Goal: Information Seeking & Learning: Learn about a topic

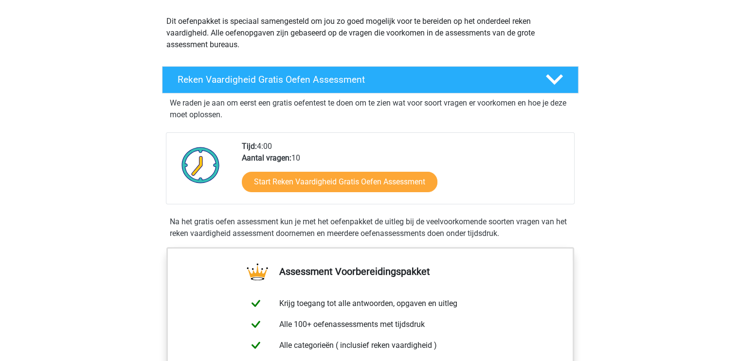
scroll to position [97, 0]
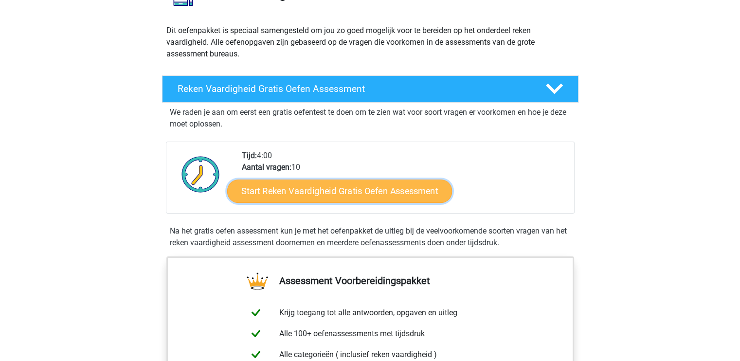
click at [328, 194] on link "Start Reken Vaardigheid Gratis Oefen Assessment" at bounding box center [339, 190] width 225 height 23
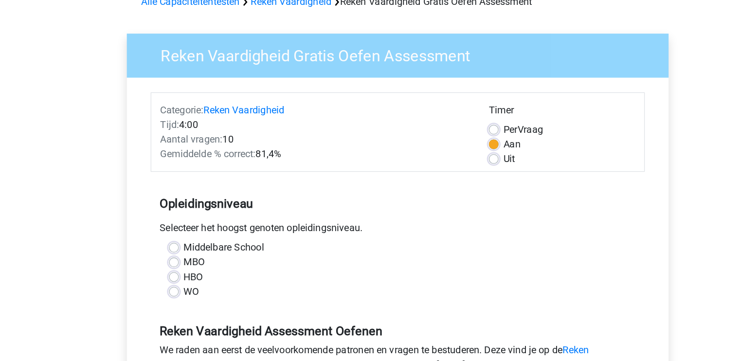
click at [245, 249] on label "Middelbare School" at bounding box center [232, 250] width 64 height 12
click at [196, 249] on input "Middelbare School" at bounding box center [192, 249] width 8 height 10
radio input "true"
click at [454, 179] on label "Uit" at bounding box center [458, 180] width 9 height 12
click at [443, 179] on input "Uit" at bounding box center [446, 179] width 8 height 10
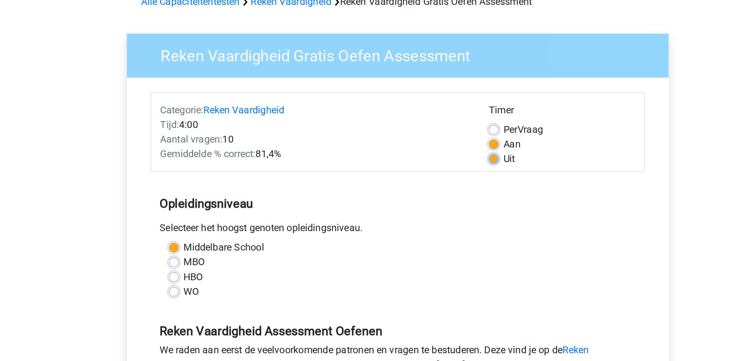
radio input "true"
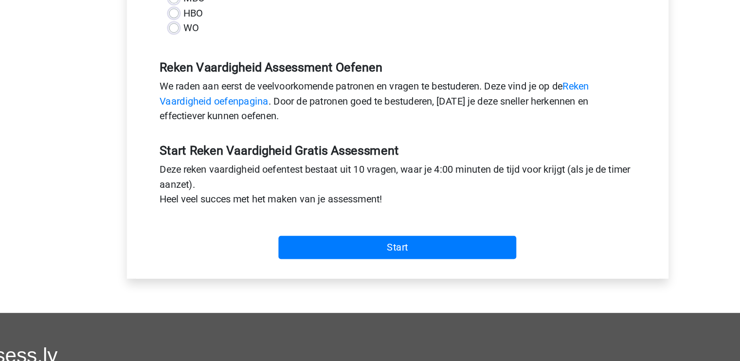
scroll to position [190, 0]
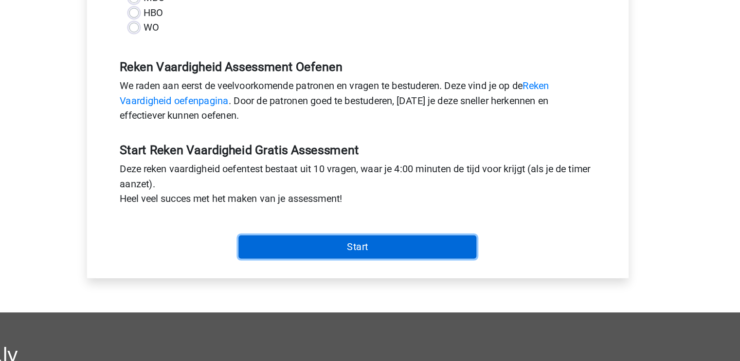
click at [417, 270] on input "Start" at bounding box center [369, 270] width 189 height 18
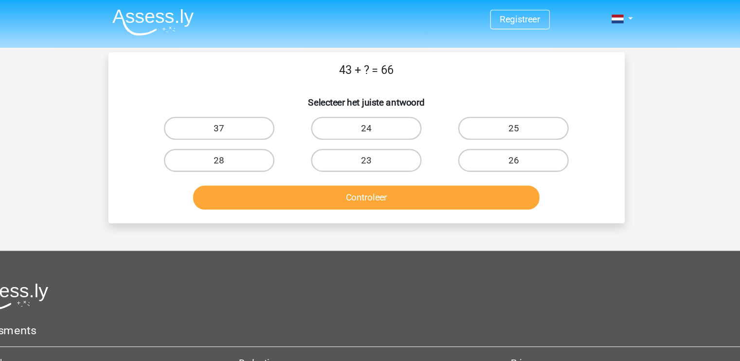
click at [371, 141] on input "23" at bounding box center [373, 140] width 6 height 6
radio input "true"
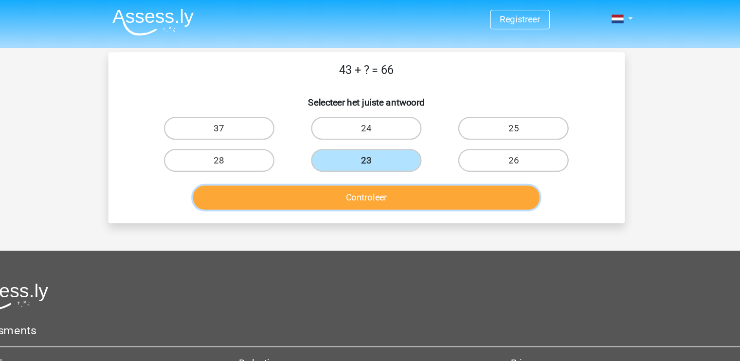
click at [389, 168] on button "Controleer" at bounding box center [370, 168] width 294 height 20
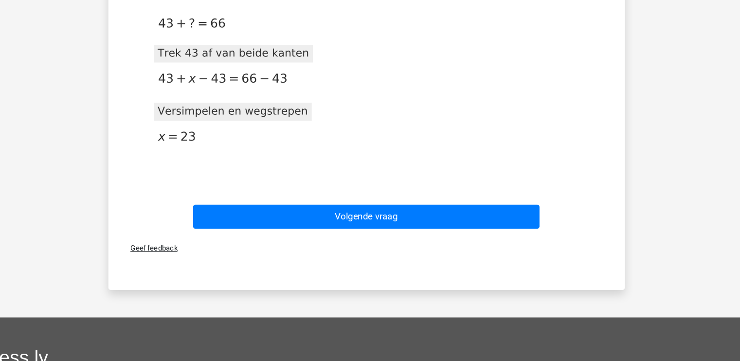
scroll to position [136, 0]
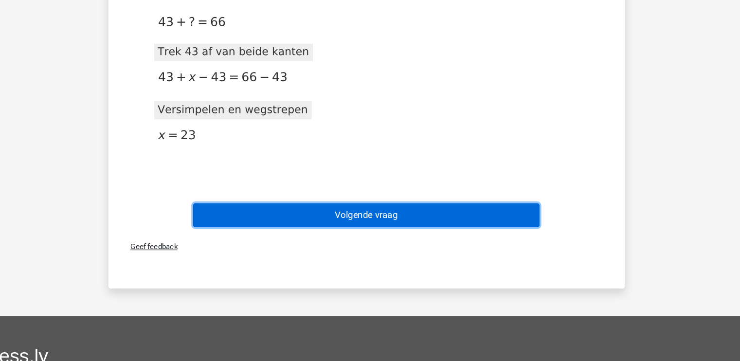
click at [382, 239] on button "Volgende vraag" at bounding box center [370, 237] width 294 height 20
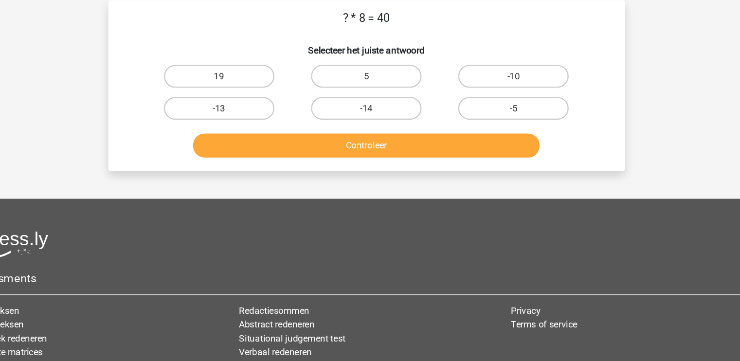
scroll to position [0, 0]
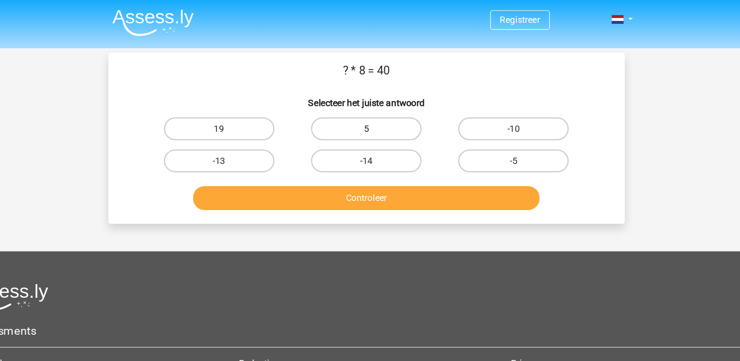
click at [396, 106] on label "5" at bounding box center [370, 109] width 94 height 19
click at [376, 109] on input "5" at bounding box center [373, 112] width 6 height 6
radio input "true"
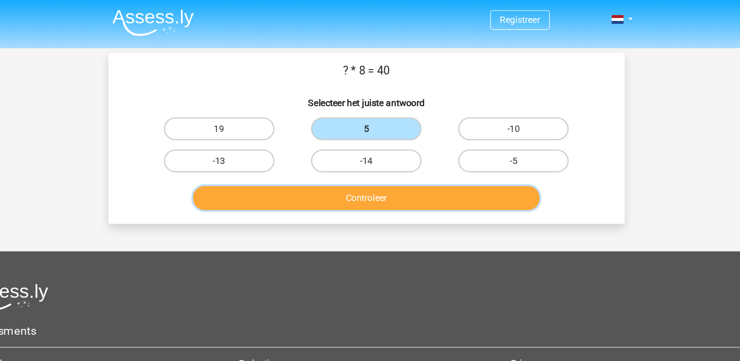
click at [380, 170] on button "Controleer" at bounding box center [370, 168] width 294 height 20
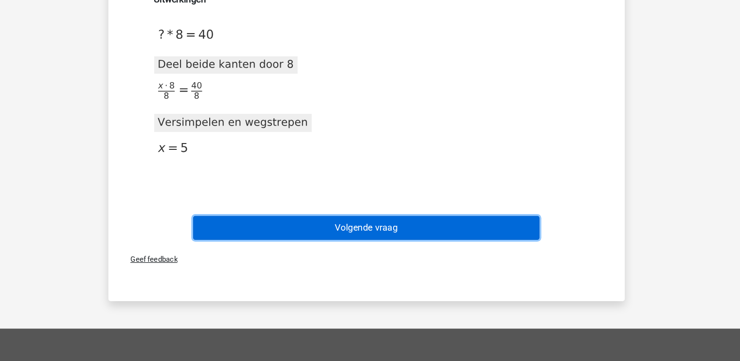
click at [375, 252] on button "Volgende vraag" at bounding box center [370, 247] width 294 height 20
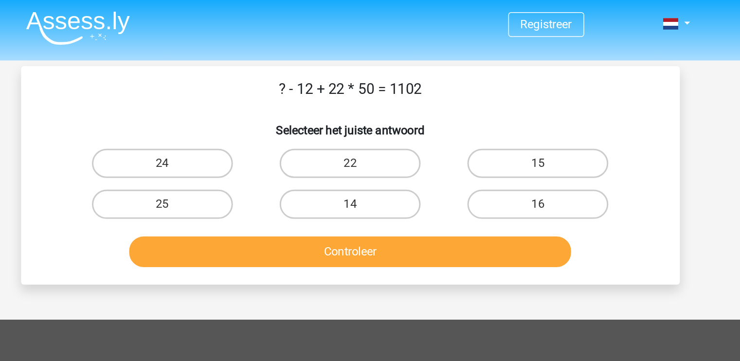
click at [380, 173] on button "Controleer" at bounding box center [370, 168] width 294 height 20
click at [263, 110] on label "24" at bounding box center [245, 109] width 94 height 19
click at [251, 110] on input "24" at bounding box center [248, 112] width 6 height 6
radio input "true"
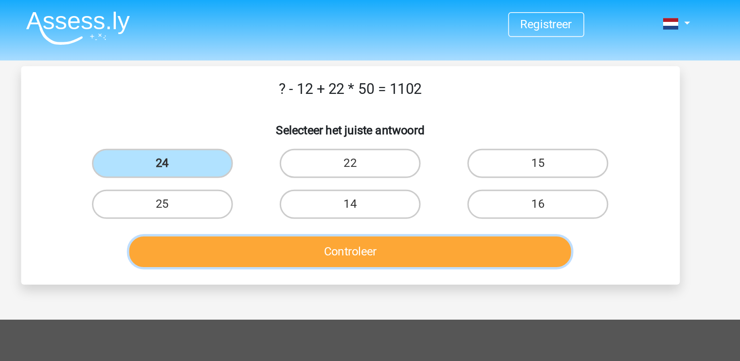
click at [355, 169] on button "Controleer" at bounding box center [370, 168] width 294 height 20
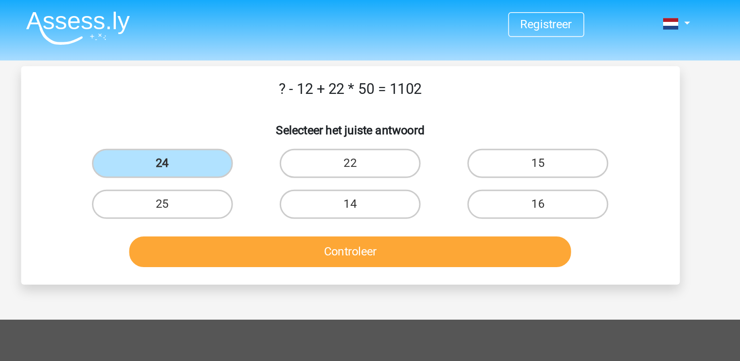
click at [261, 123] on div "25" at bounding box center [244, 136] width 125 height 27
click at [258, 107] on label "24" at bounding box center [245, 109] width 94 height 19
click at [251, 109] on input "24" at bounding box center [248, 112] width 6 height 6
drag, startPoint x: 258, startPoint y: 107, endPoint x: 348, endPoint y: 167, distance: 107.7
click at [348, 167] on div "? - 12 + 22 * 50 = 1102 Selecteer het juiste antwoord 24 22 15 25" at bounding box center [370, 118] width 431 height 130
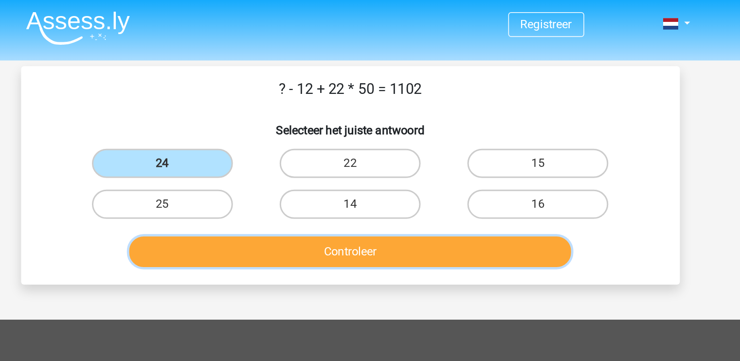
click at [372, 167] on button "Controleer" at bounding box center [370, 168] width 294 height 20
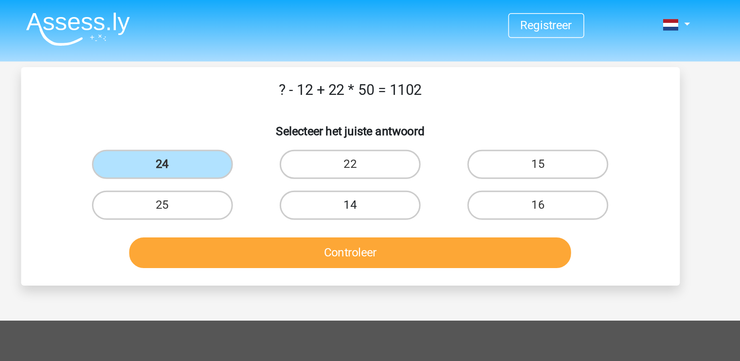
click at [360, 144] on label "14" at bounding box center [370, 136] width 94 height 19
click at [370, 143] on input "14" at bounding box center [373, 140] width 6 height 6
radio input "true"
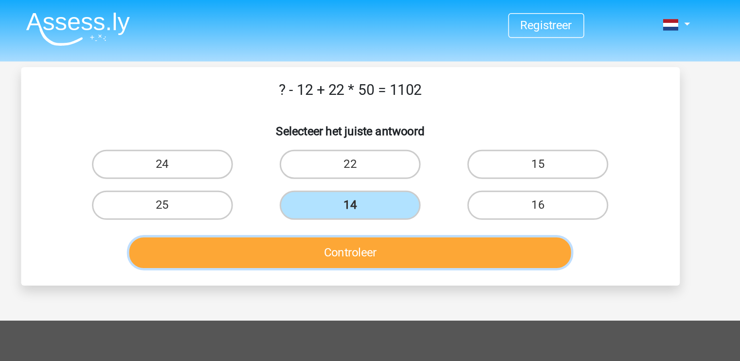
click at [375, 165] on button "Controleer" at bounding box center [370, 168] width 294 height 20
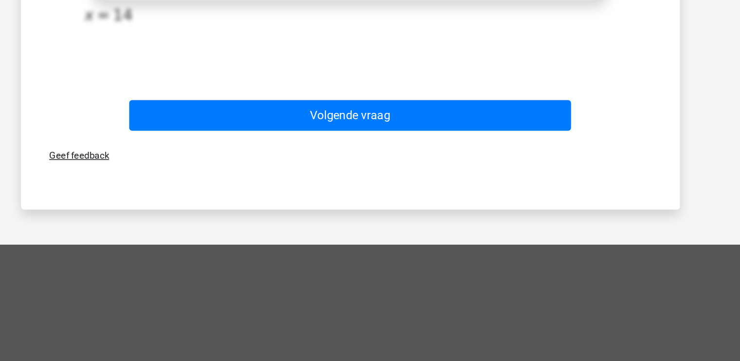
scroll to position [299, 0]
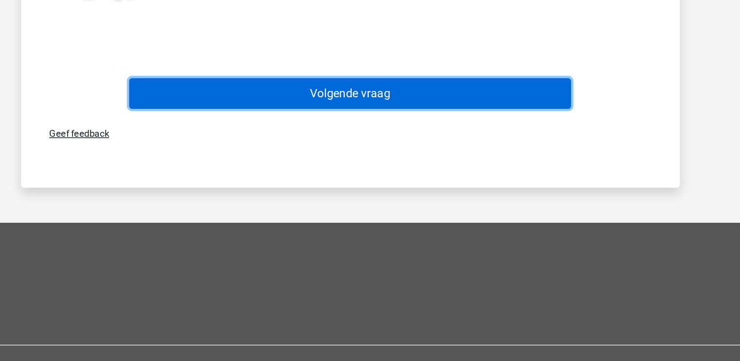
click at [376, 187] on button "Volgende vraag" at bounding box center [370, 182] width 294 height 20
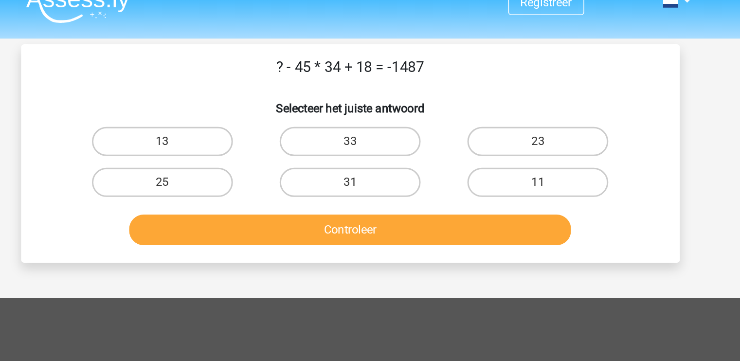
scroll to position [0, 0]
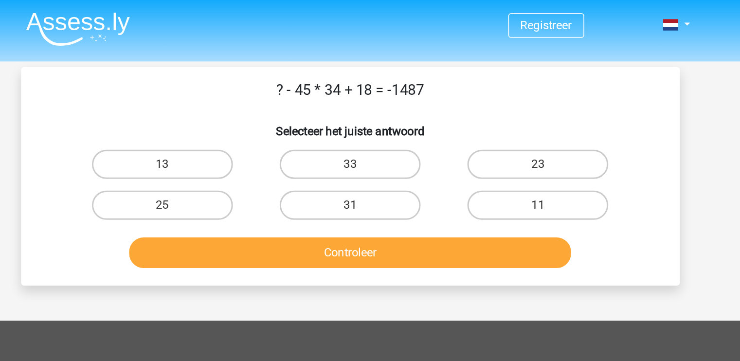
click at [223, 158] on button "Controleer" at bounding box center [370, 168] width 294 height 20
click at [263, 23] on nav "Registreer Nederlands English" at bounding box center [369, 17] width 447 height 32
